Goal: Task Accomplishment & Management: Manage account settings

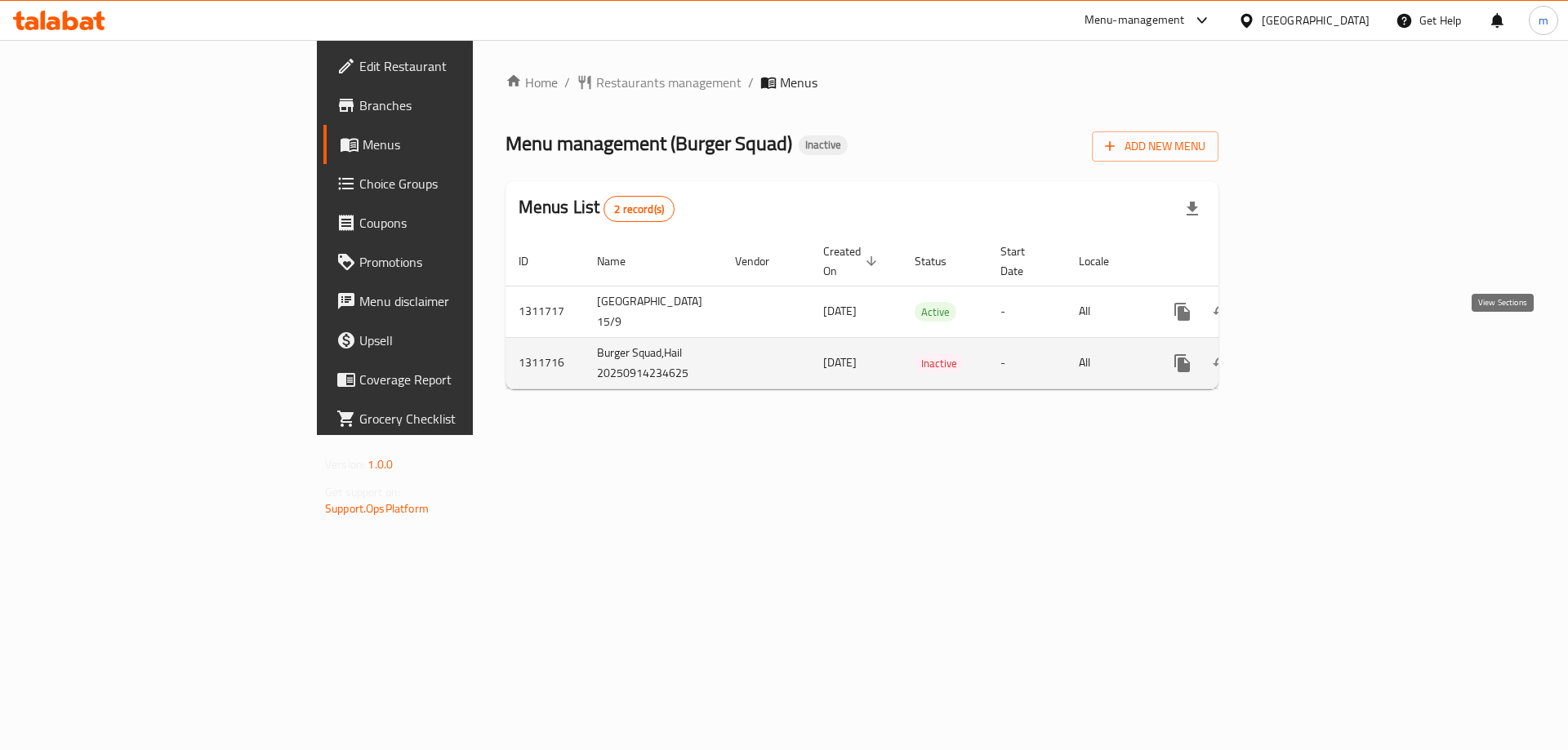
click at [1307, 356] on icon "enhanced table" at bounding box center [1300, 364] width 15 height 15
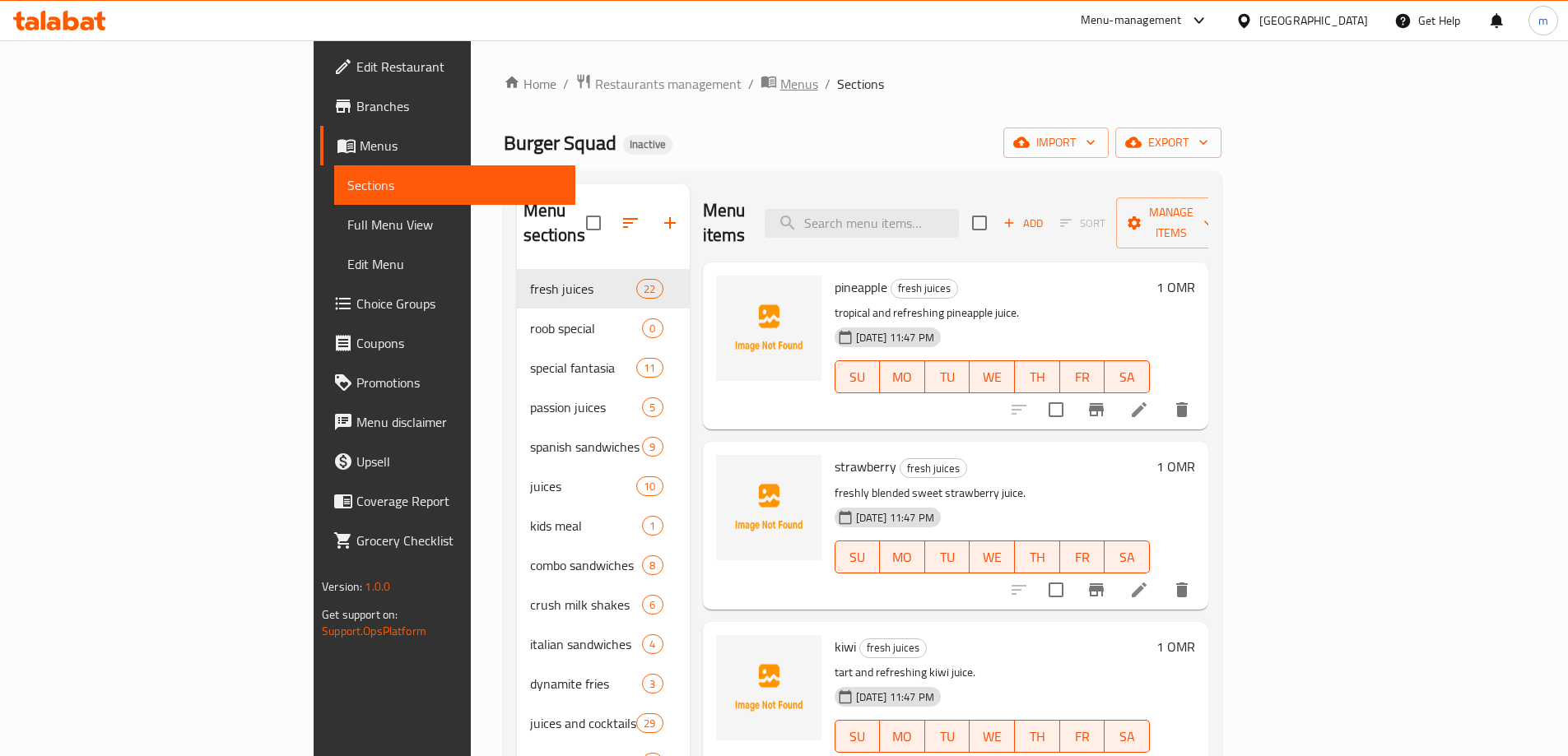
click at [781, 77] on span "Menus" at bounding box center [799, 84] width 38 height 20
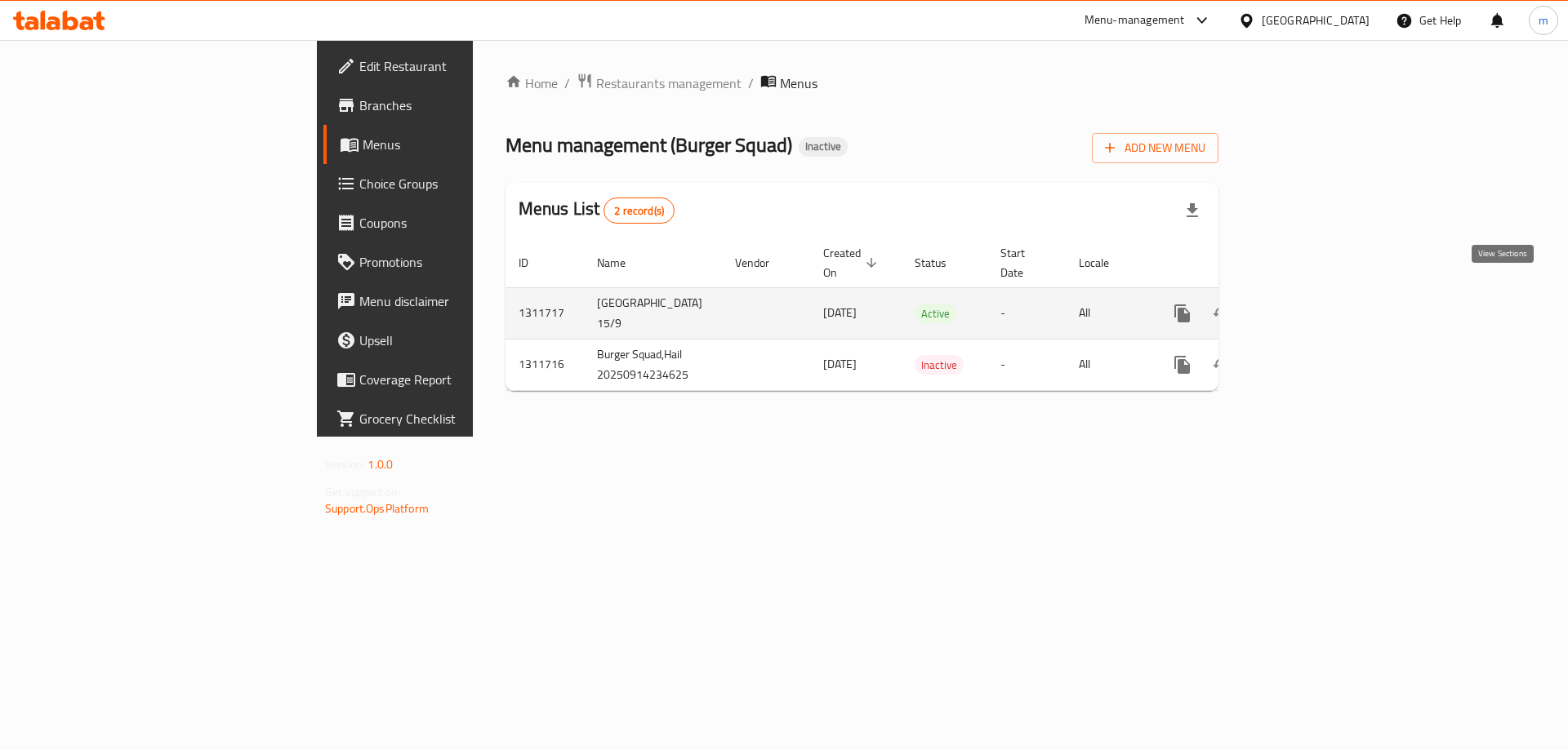
click at [1310, 304] on icon "enhanced table" at bounding box center [1300, 314] width 20 height 20
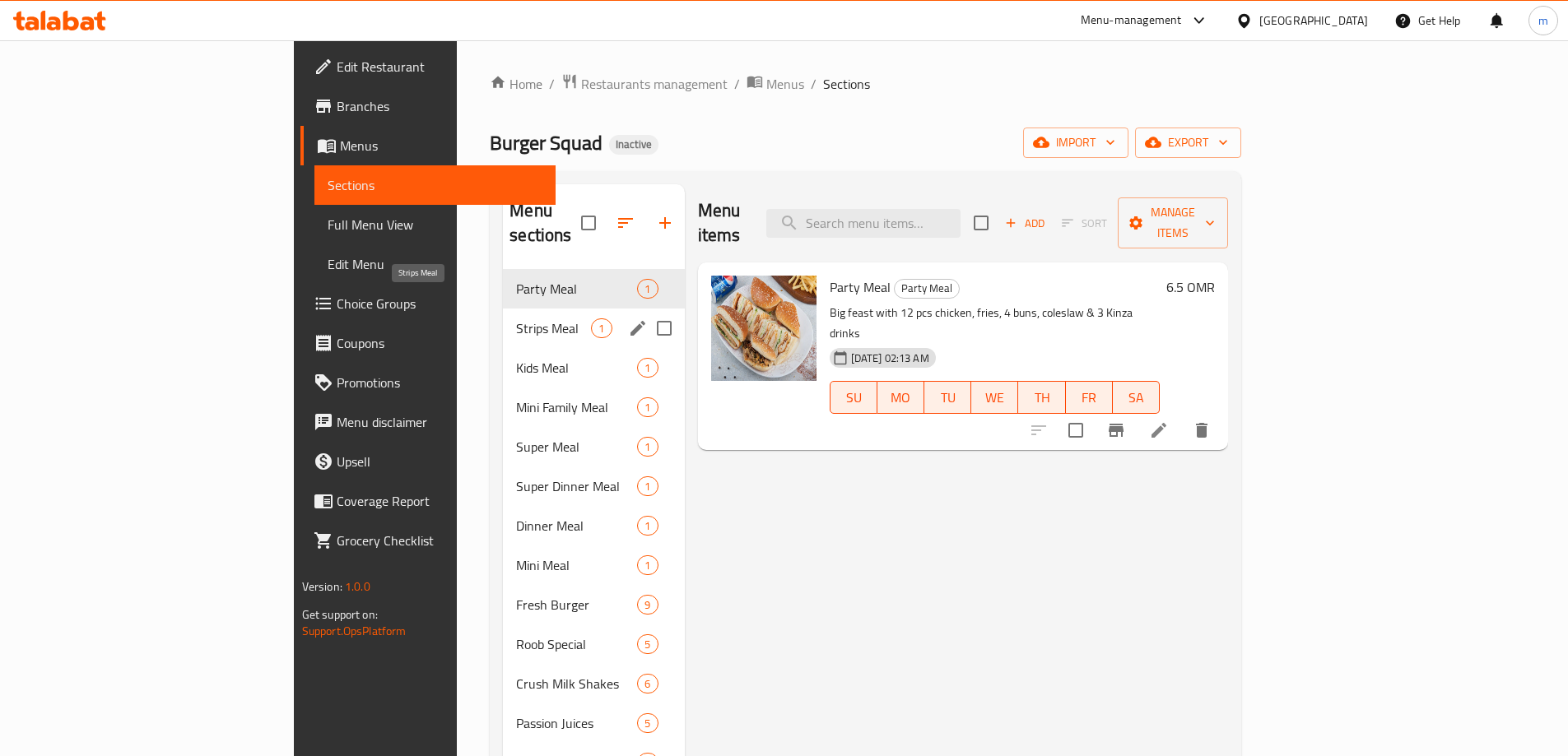
click at [516, 319] on span "Strips Meal" at bounding box center [554, 329] width 75 height 20
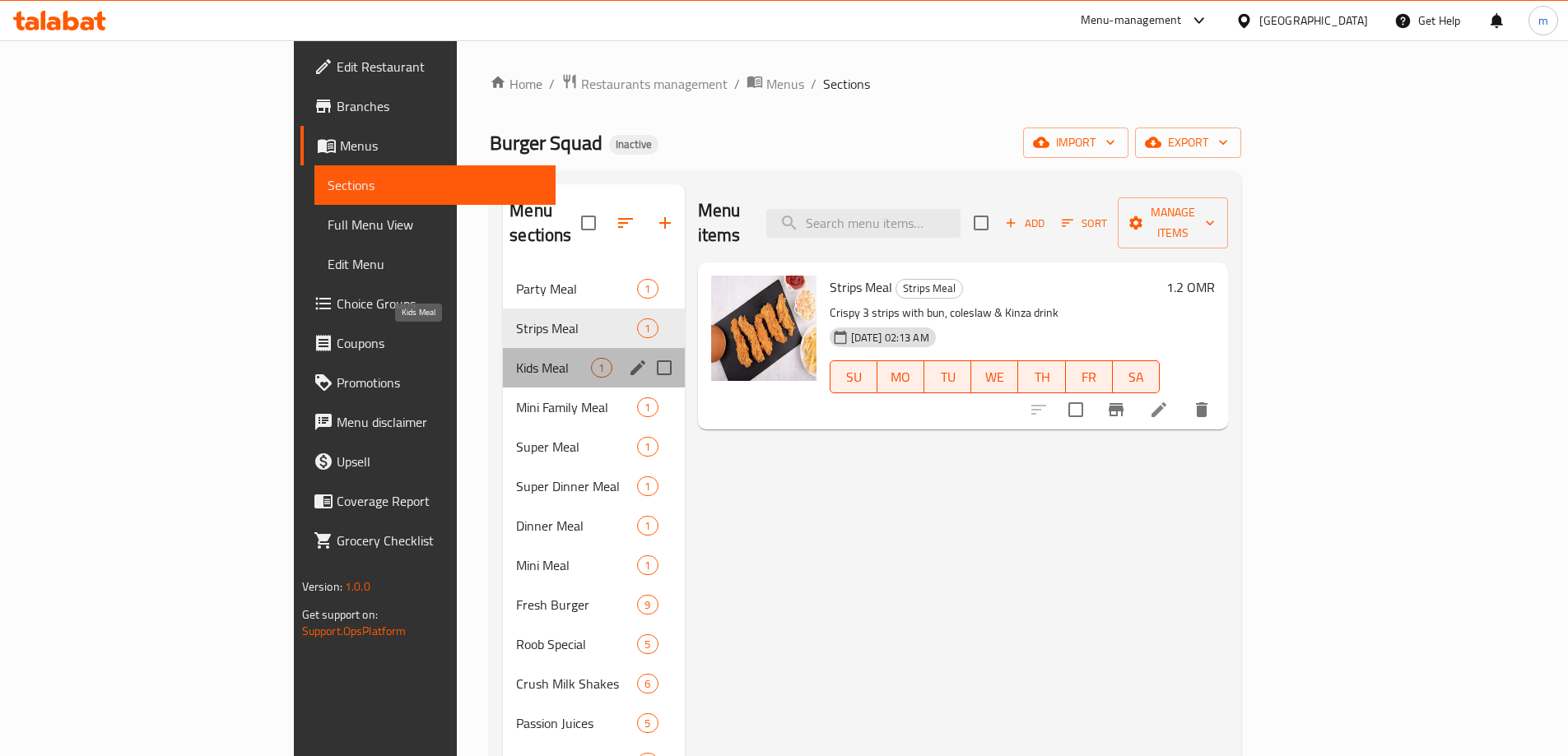
click at [516, 358] on span "Kids Meal" at bounding box center [554, 368] width 75 height 20
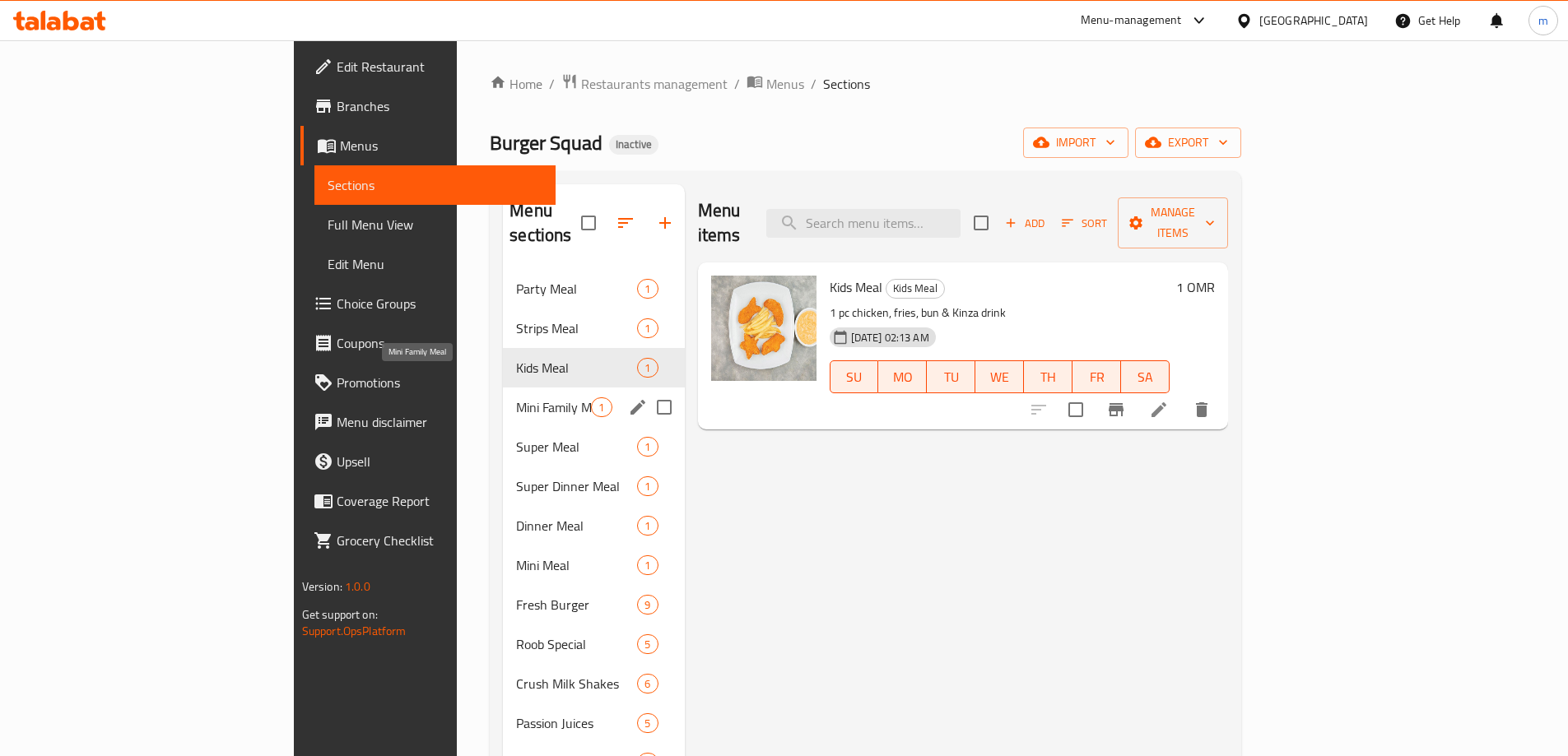
click at [516, 398] on span "Mini Family Meal" at bounding box center [554, 408] width 75 height 20
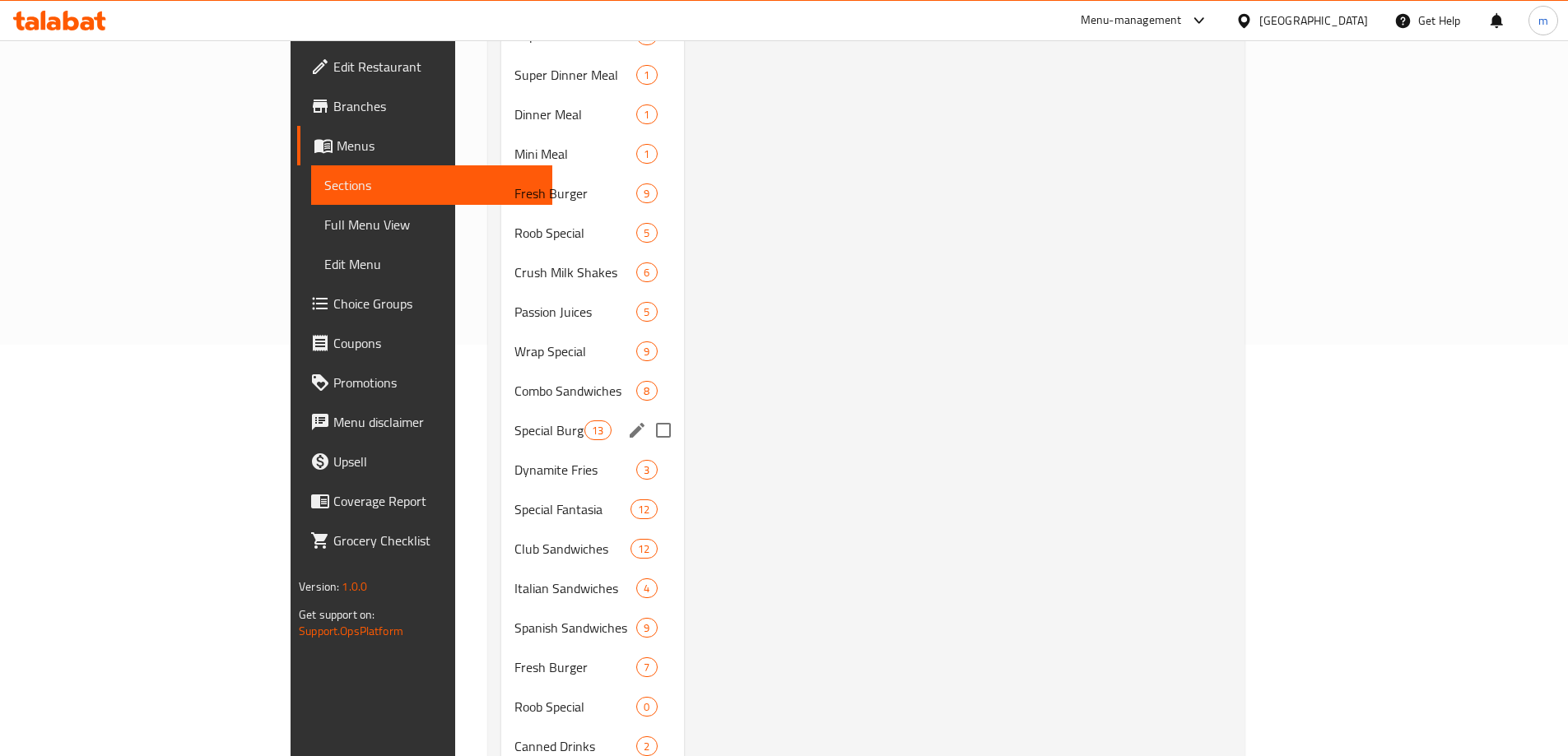
scroll to position [494, 0]
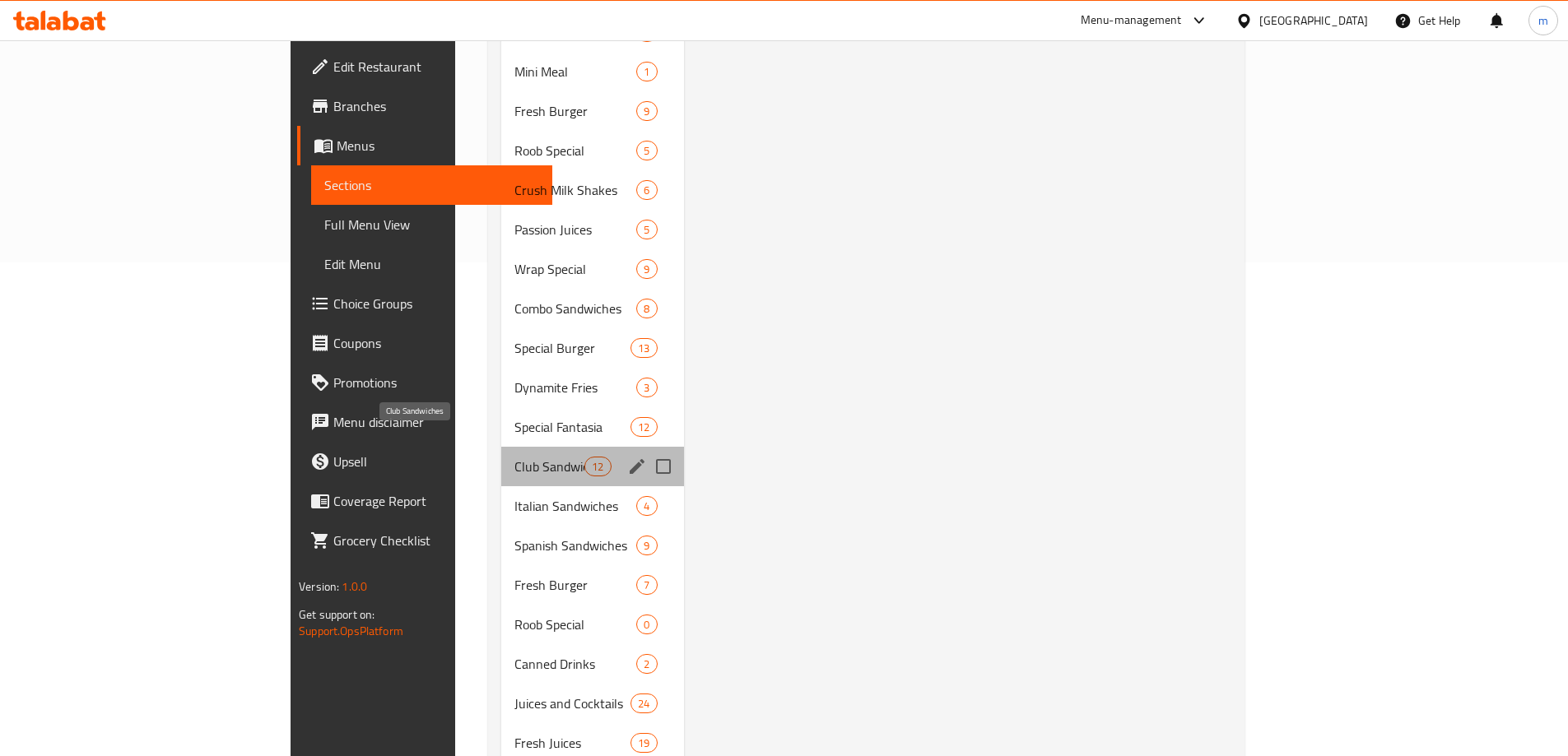
click at [514, 457] on span "Club Sandwiches" at bounding box center [549, 467] width 70 height 20
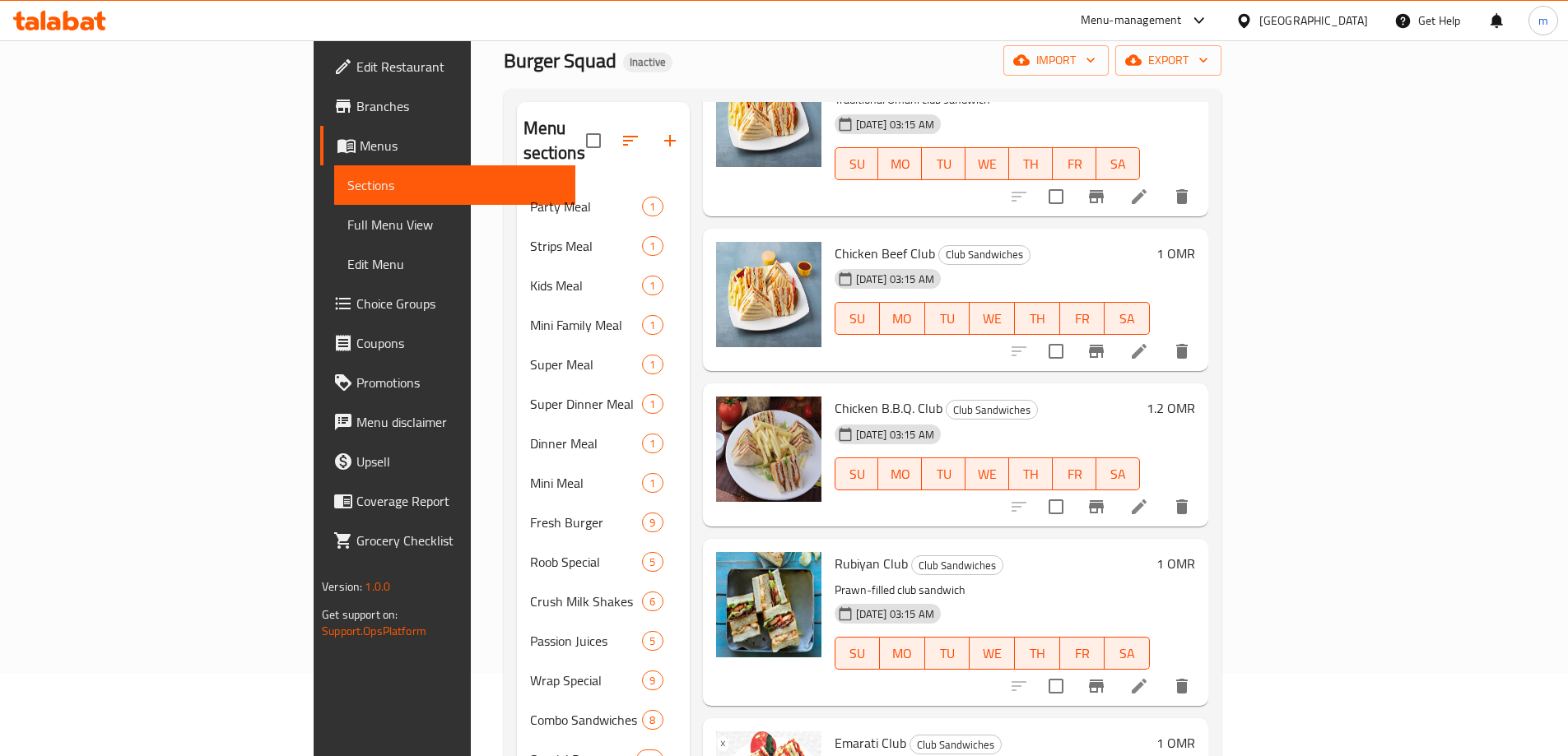
scroll to position [411, 0]
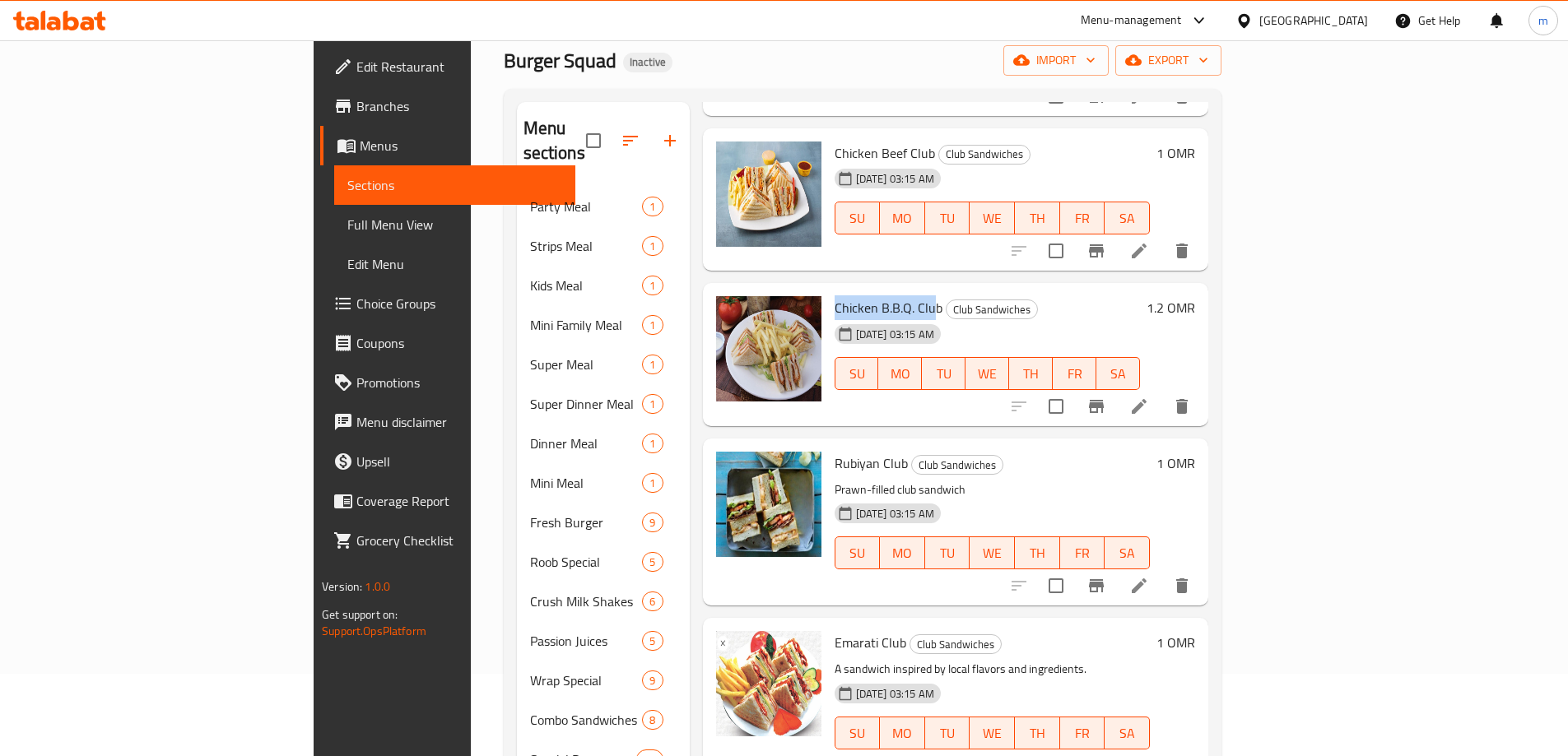
drag, startPoint x: 766, startPoint y: 280, endPoint x: 853, endPoint y: 288, distance: 87.4
click at [853, 295] on span "Chicken B.B.Q. Club" at bounding box center [889, 307] width 108 height 25
click at [356, 69] on span "Edit Restaurant" at bounding box center [459, 67] width 206 height 20
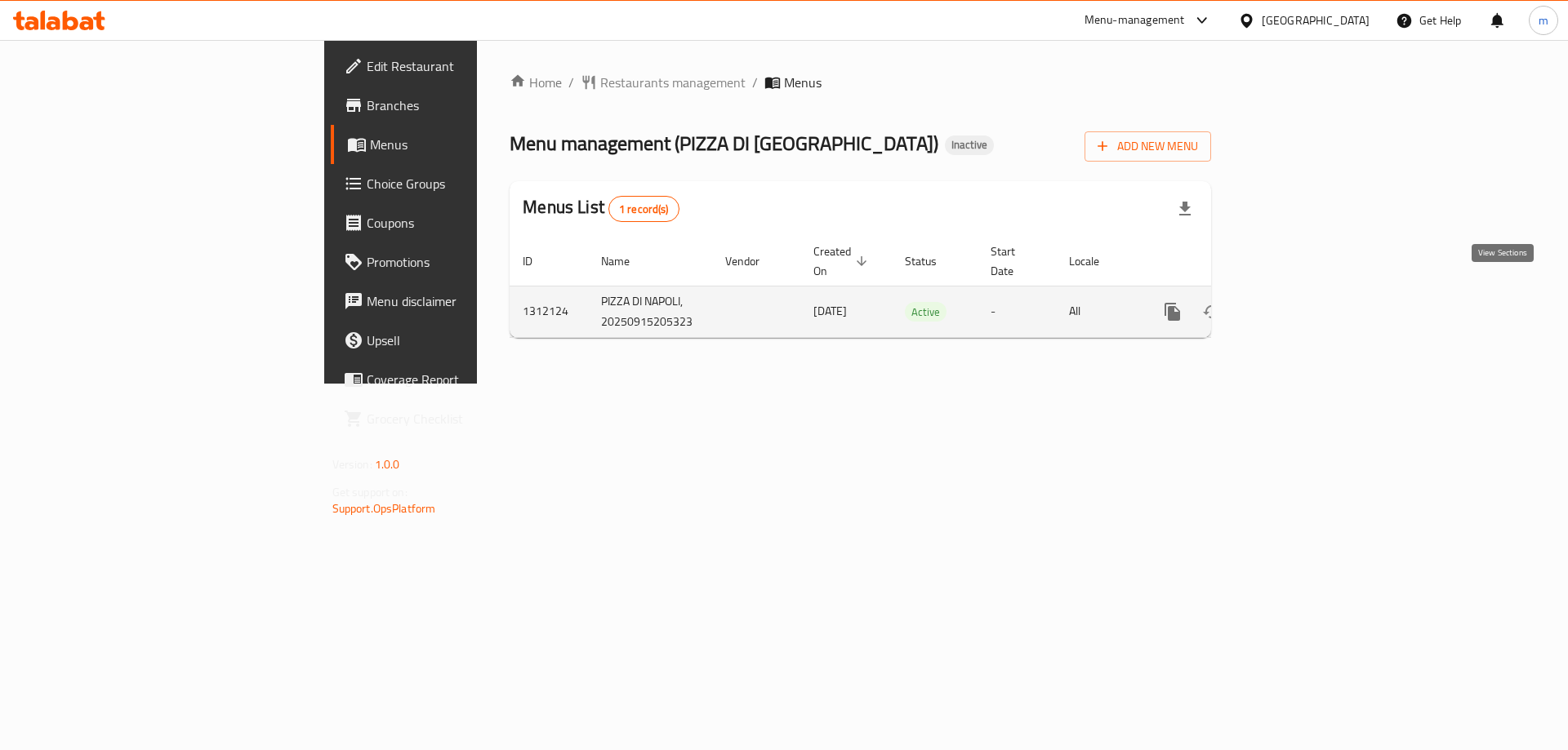
click at [1297, 305] on icon "enhanced table" at bounding box center [1290, 312] width 15 height 15
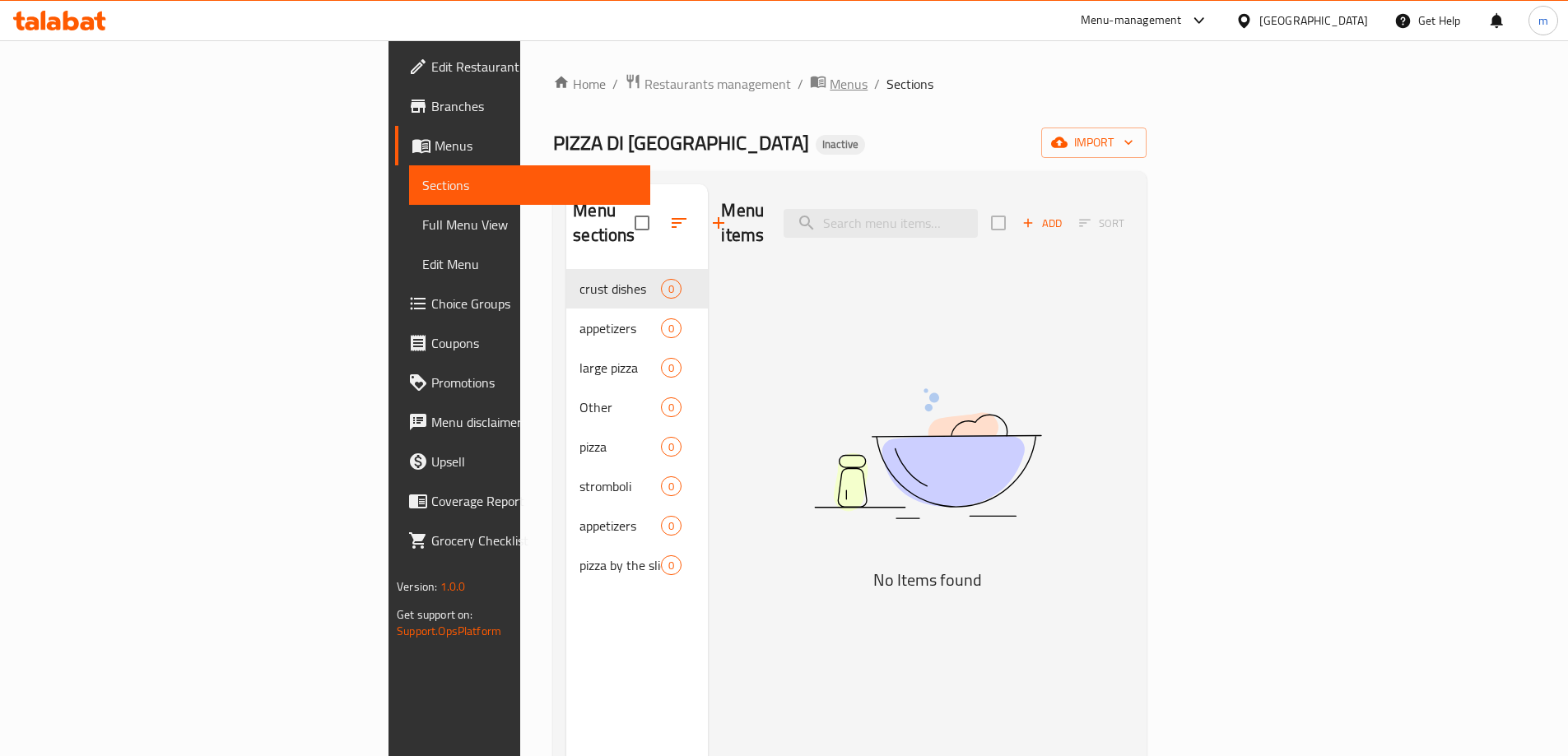
click at [829, 85] on span "Menus" at bounding box center [848, 84] width 38 height 20
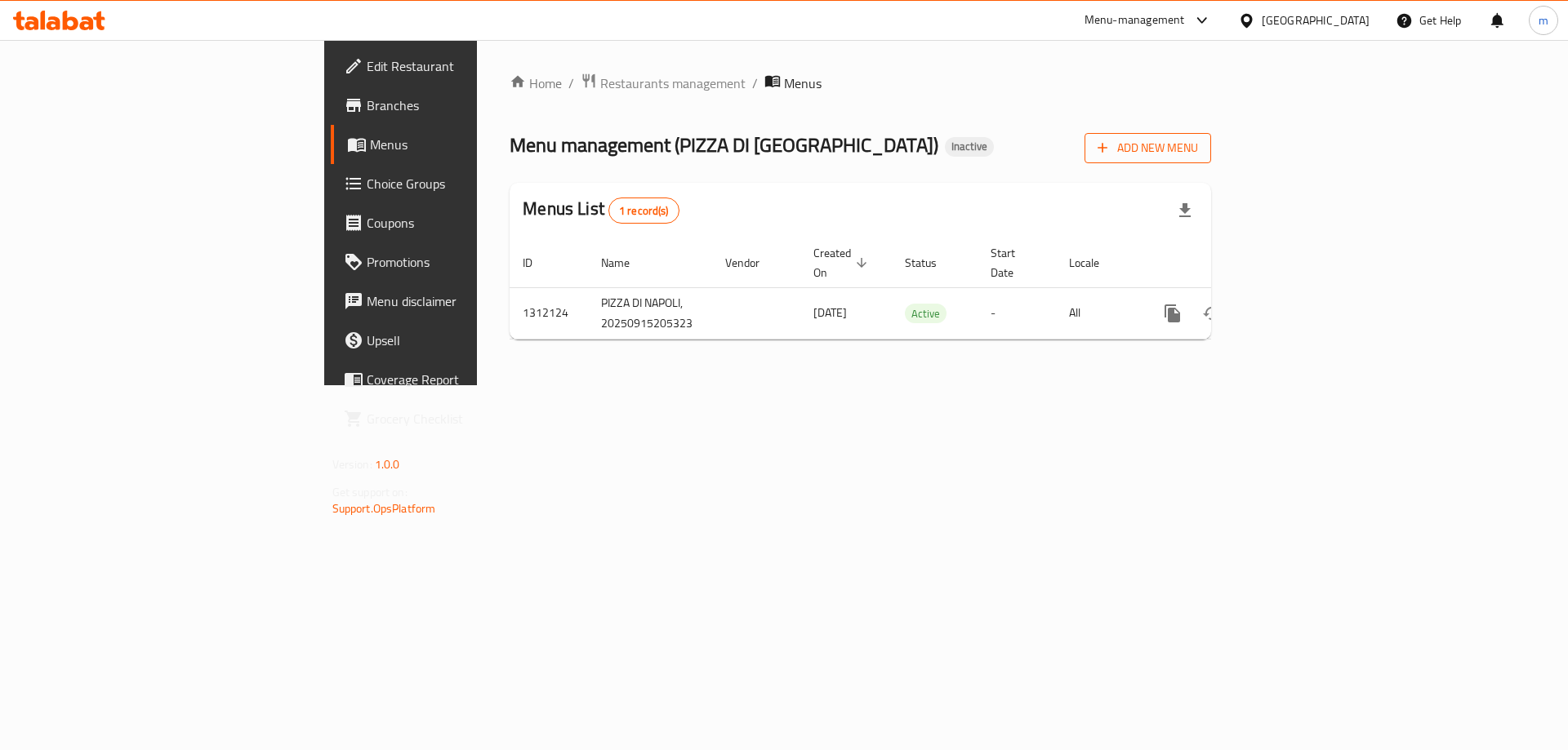
click at [1198, 152] on span "Add New Menu" at bounding box center [1147, 148] width 100 height 20
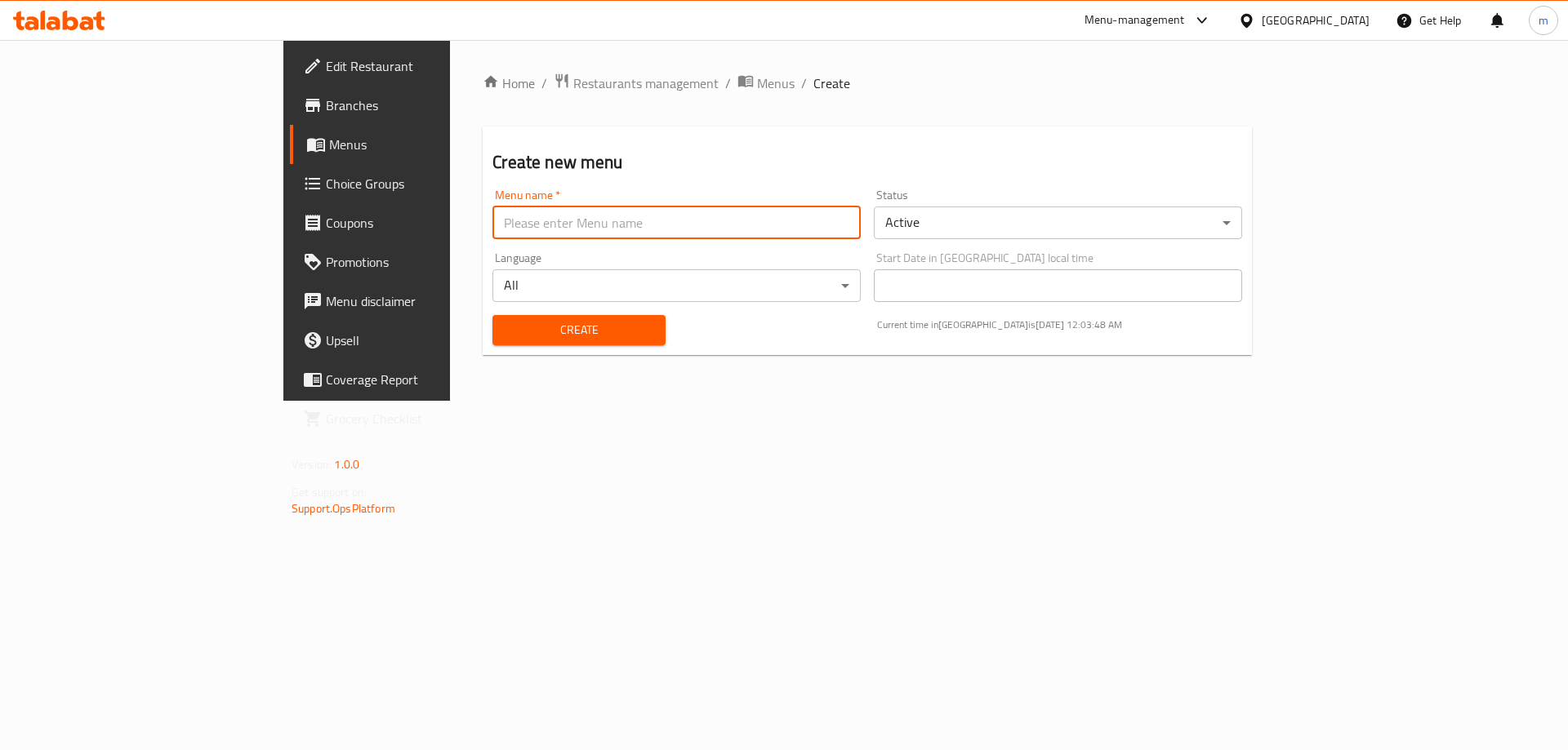
click at [557, 230] on input "text" at bounding box center [676, 223] width 368 height 33
type input "Y"
type input "Tokyo 16/9"
click at [493, 315] on button "Create" at bounding box center [579, 330] width 173 height 30
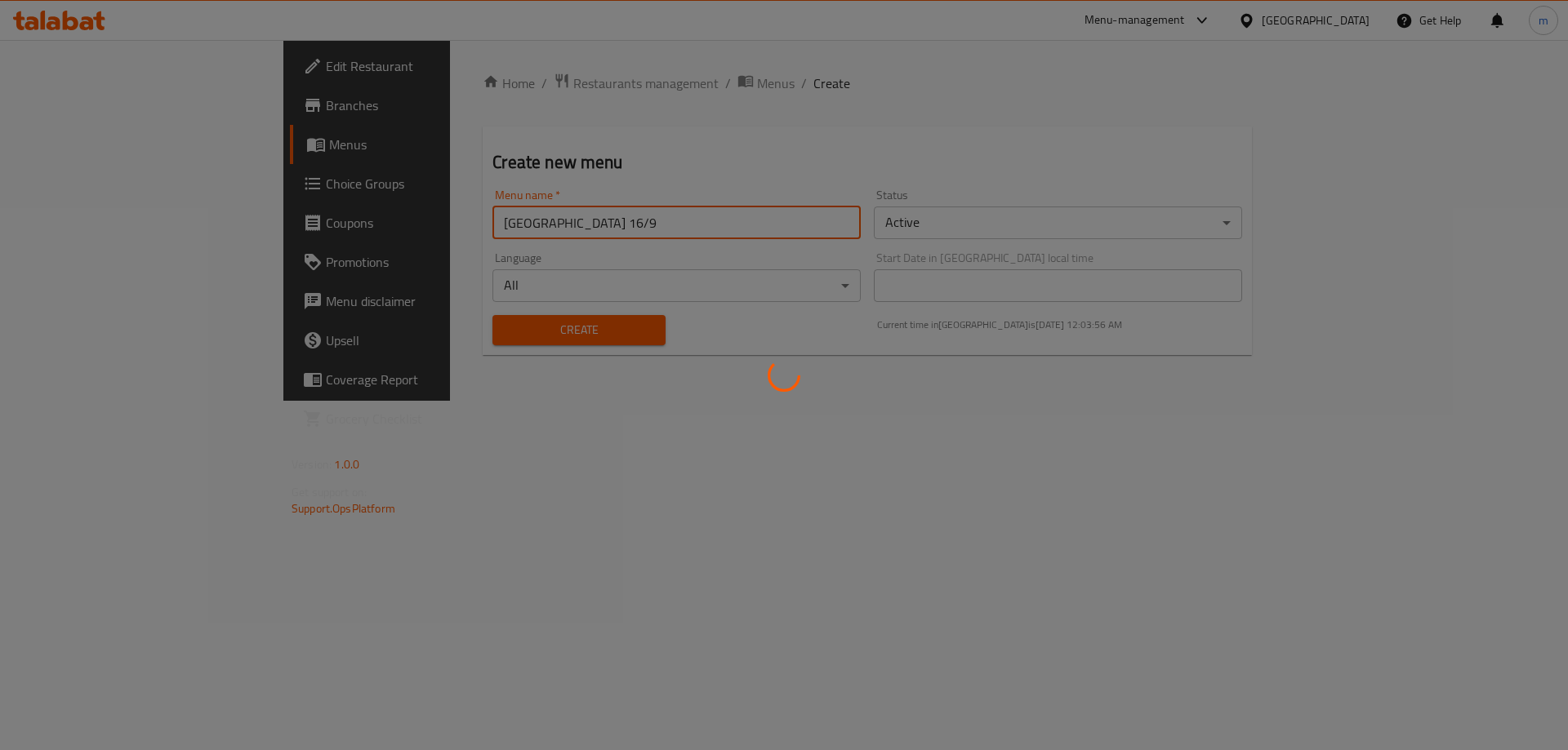
click at [493, 315] on button "Create" at bounding box center [579, 330] width 173 height 30
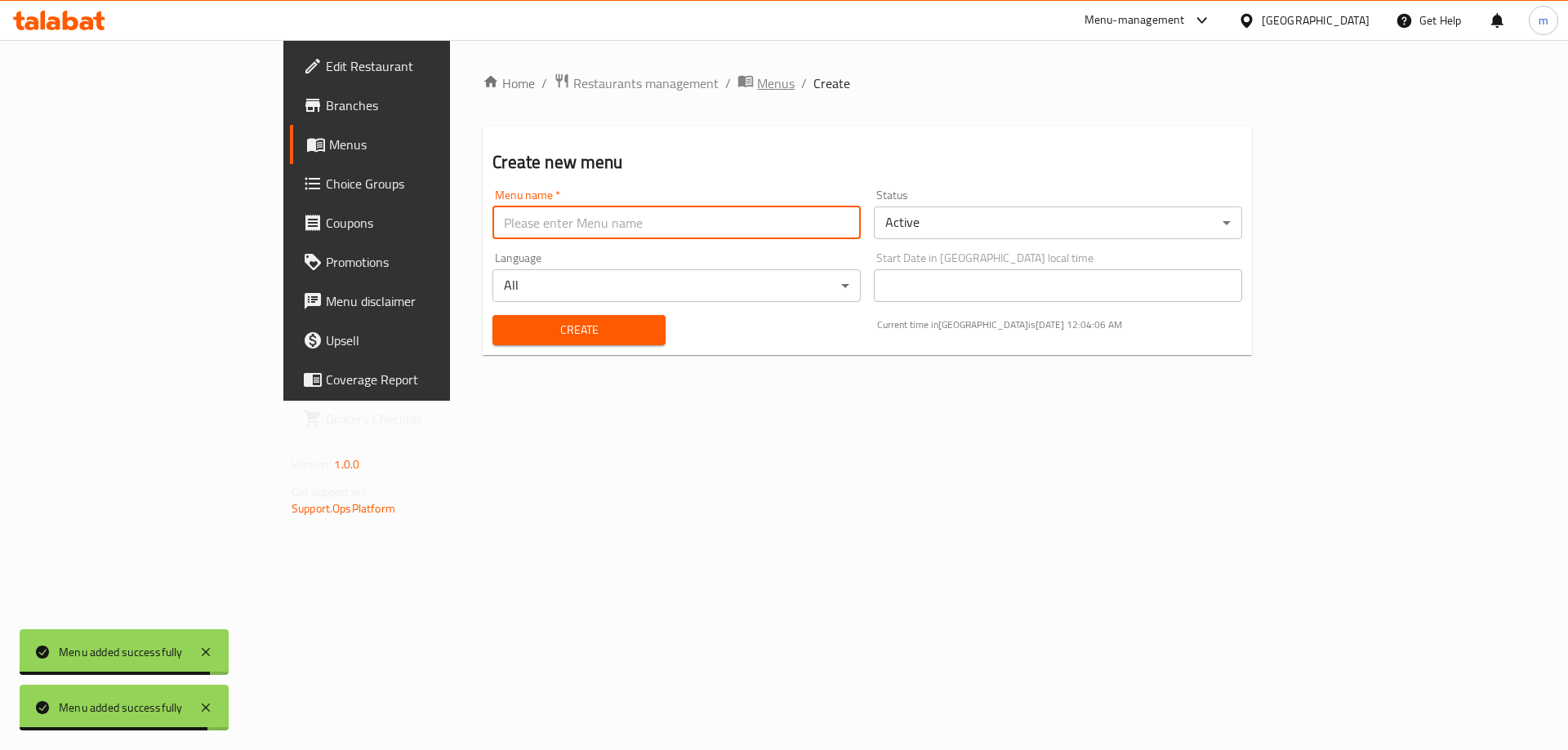
click at [757, 81] on span "Menus" at bounding box center [775, 84] width 37 height 20
